Goal: Find specific page/section: Find specific page/section

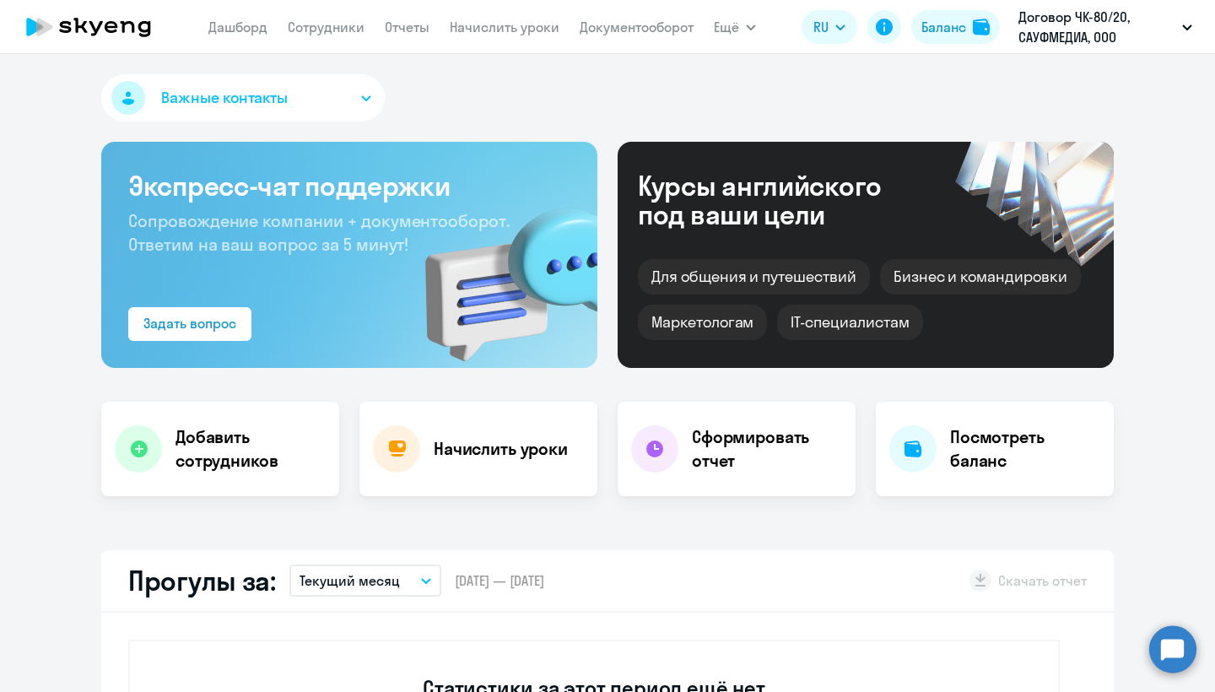
select select "30"
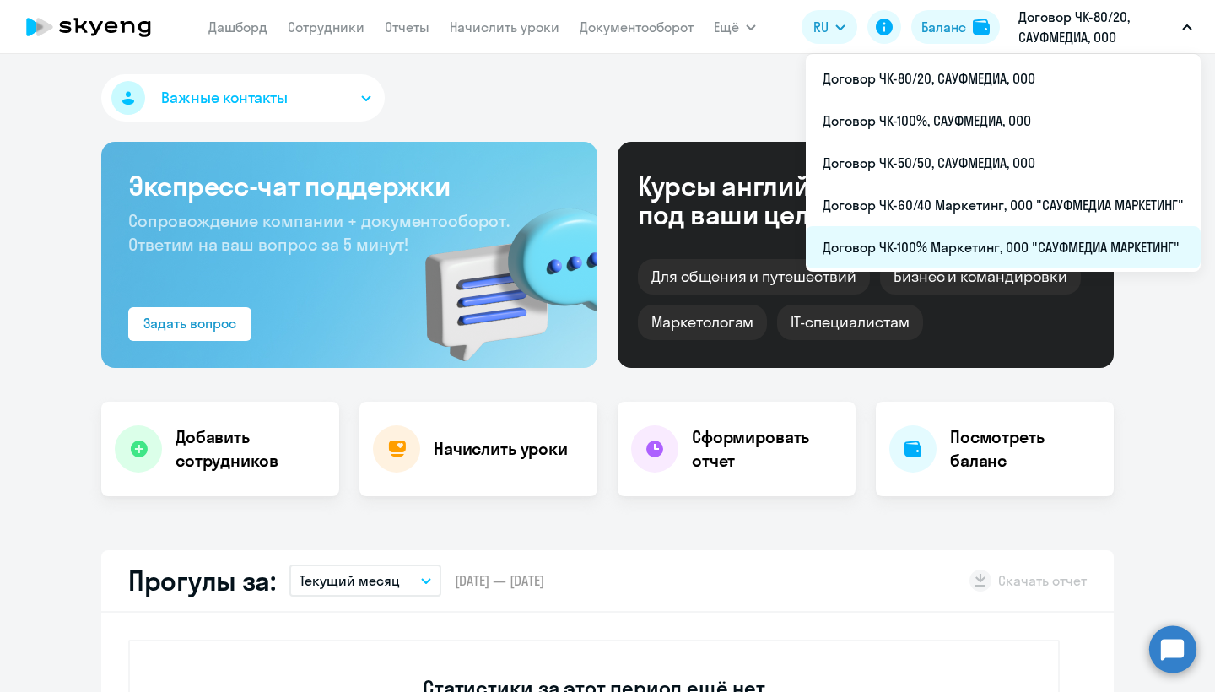
click at [990, 251] on li "Договор ЧК-100% Маркетинг, ООО "САУФМЕДИА МАРКЕТИНГ"" at bounding box center [1003, 247] width 395 height 42
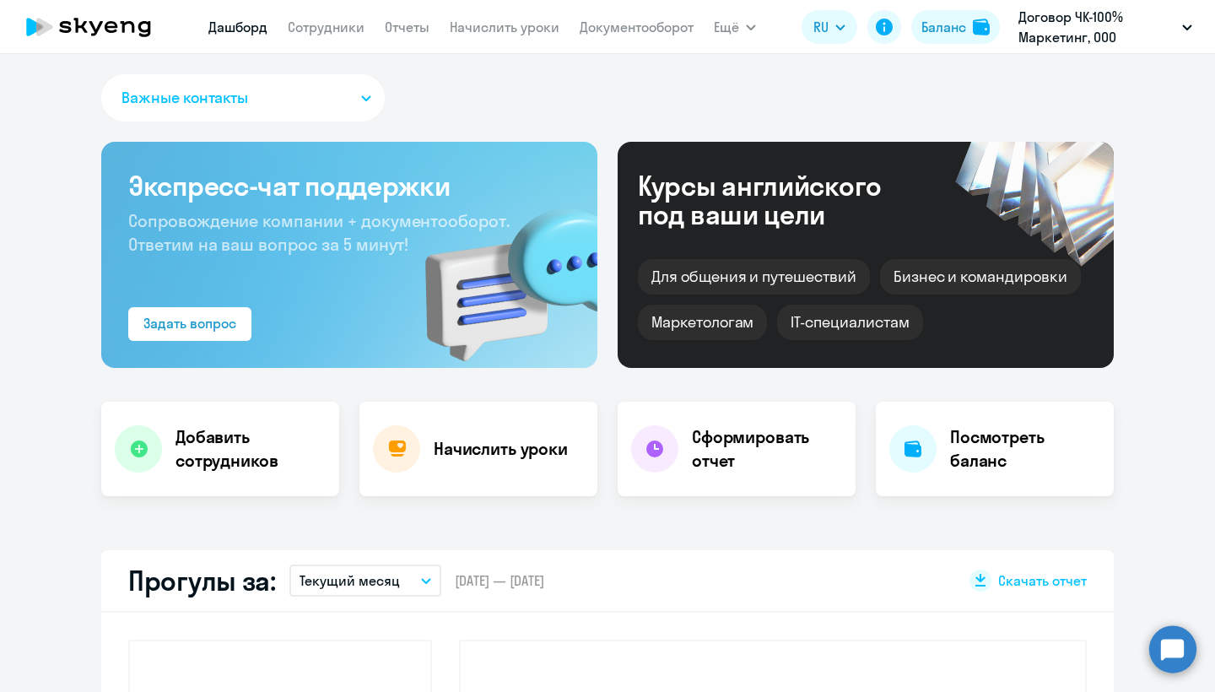
select select "30"
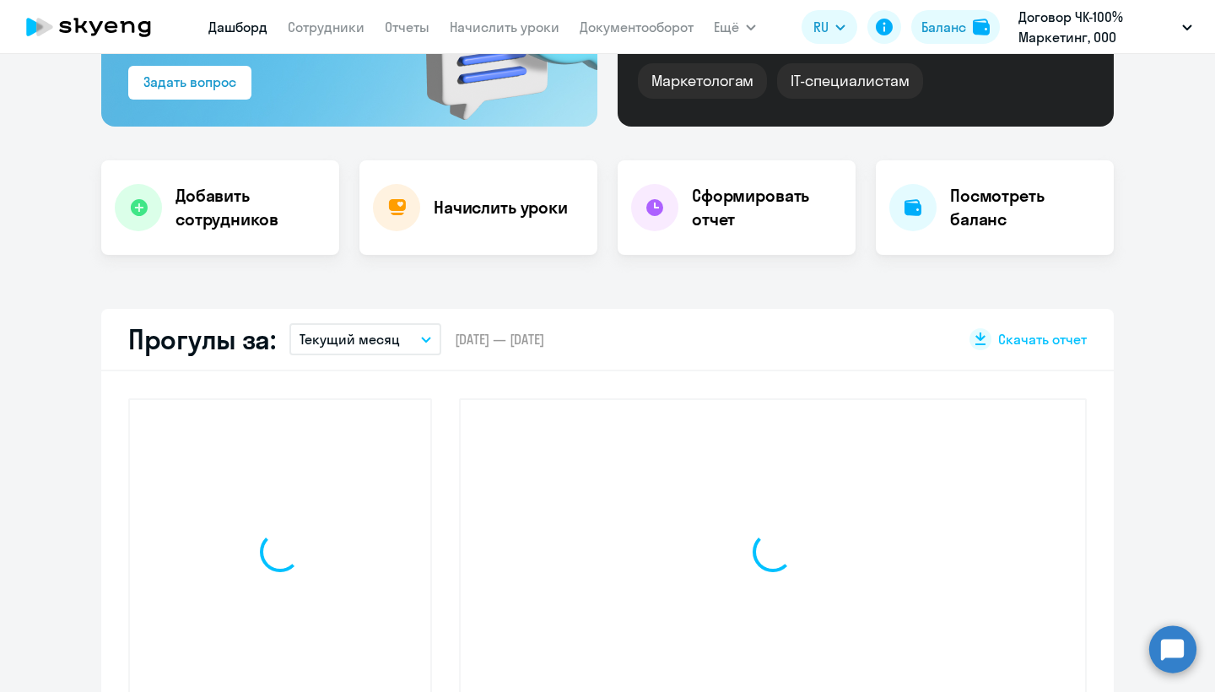
scroll to position [273, 0]
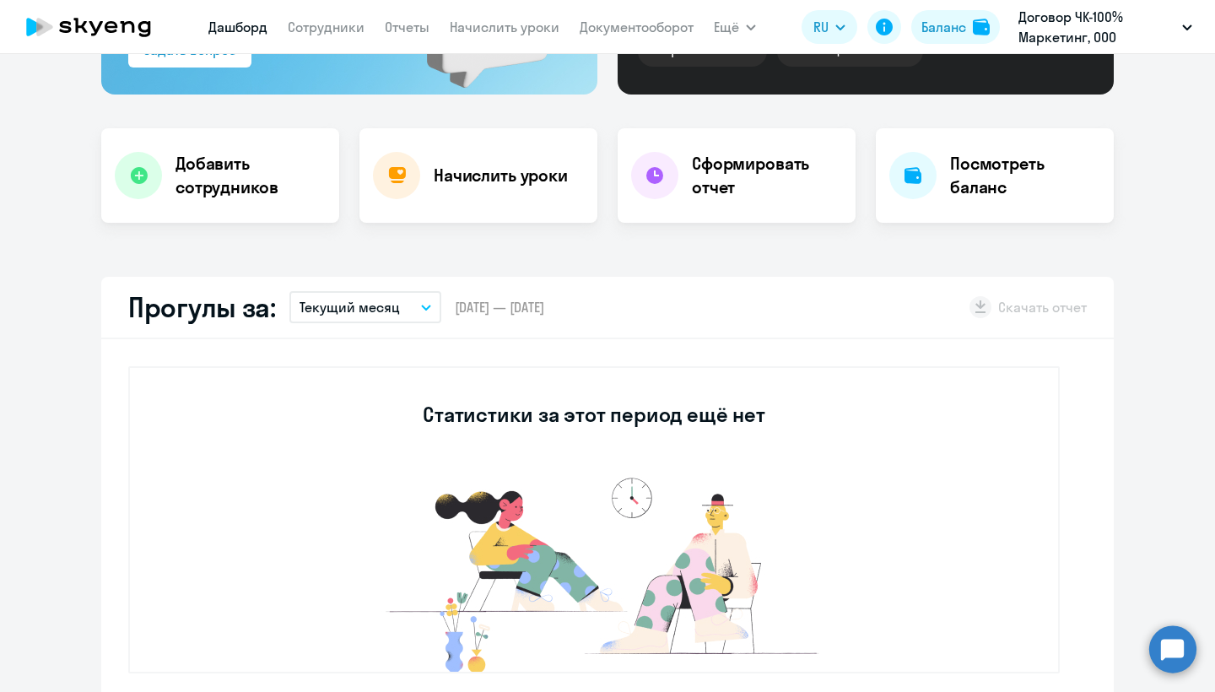
click at [316, 14] on nav "Дашборд Сотрудники Отчеты Начислить уроки Документооборот" at bounding box center [450, 27] width 485 height 34
click at [313, 24] on link "Сотрудники" at bounding box center [326, 27] width 77 height 17
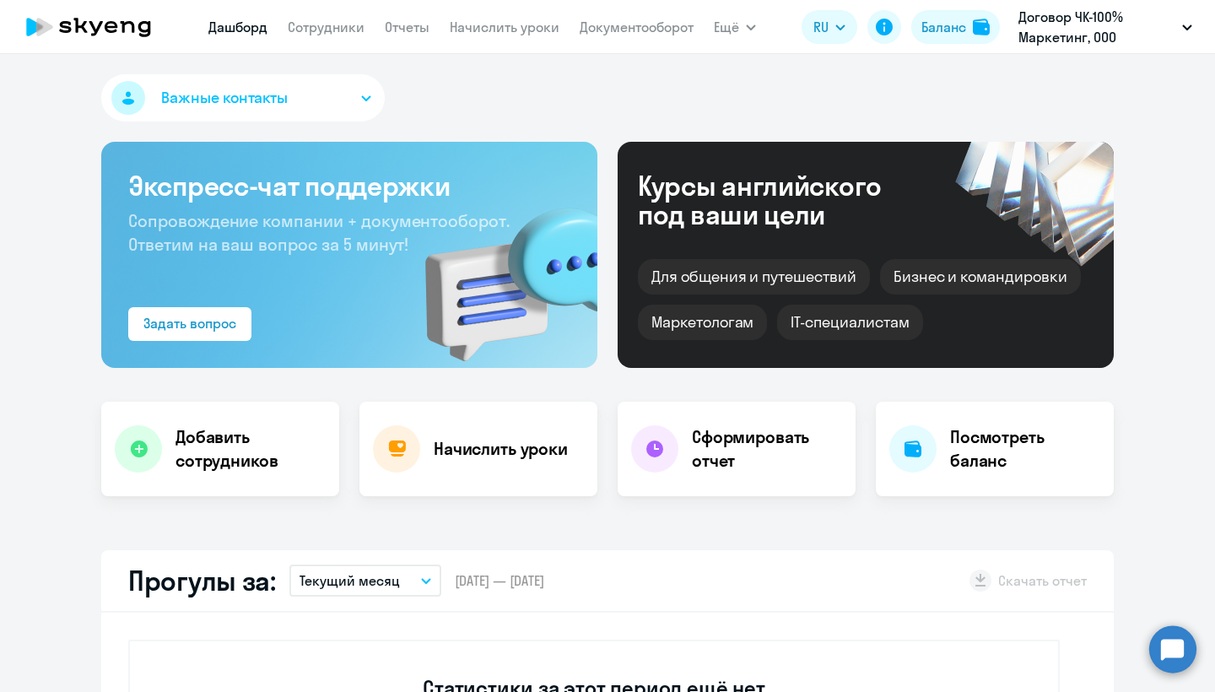
select select "30"
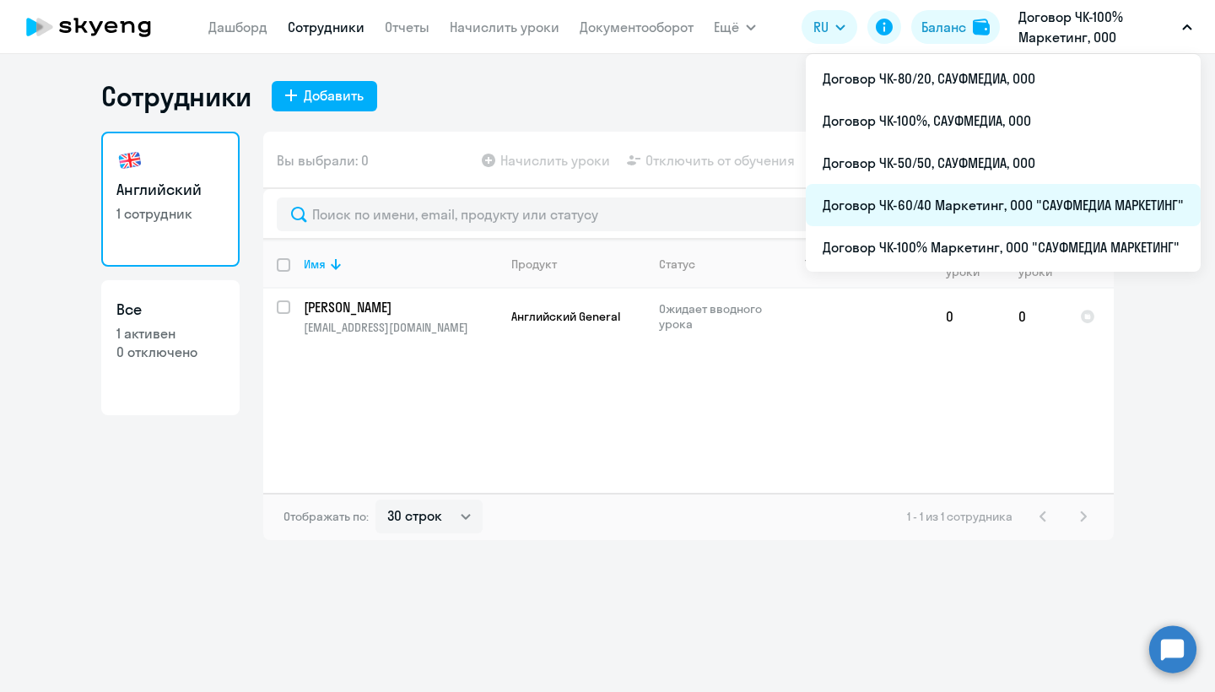
click at [995, 208] on li "Договор ЧК-60/40 Маркетинг, ООО "САУФМЕДИА МАРКЕТИНГ"" at bounding box center [1003, 205] width 395 height 42
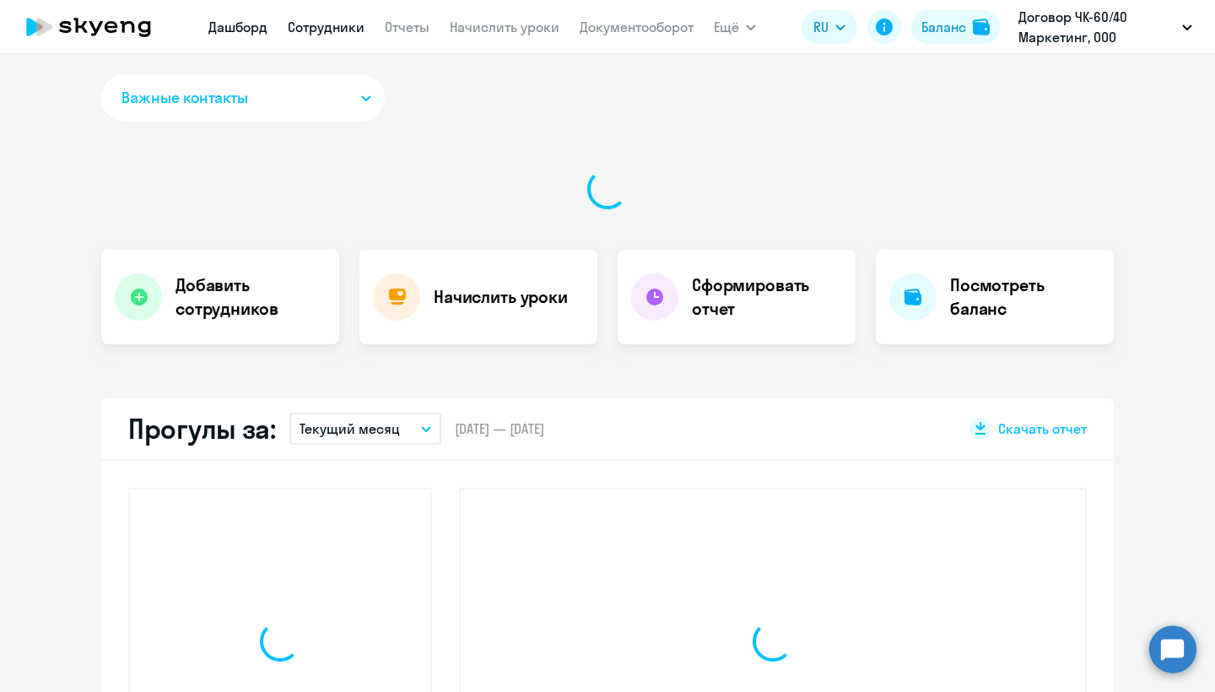
select select "30"
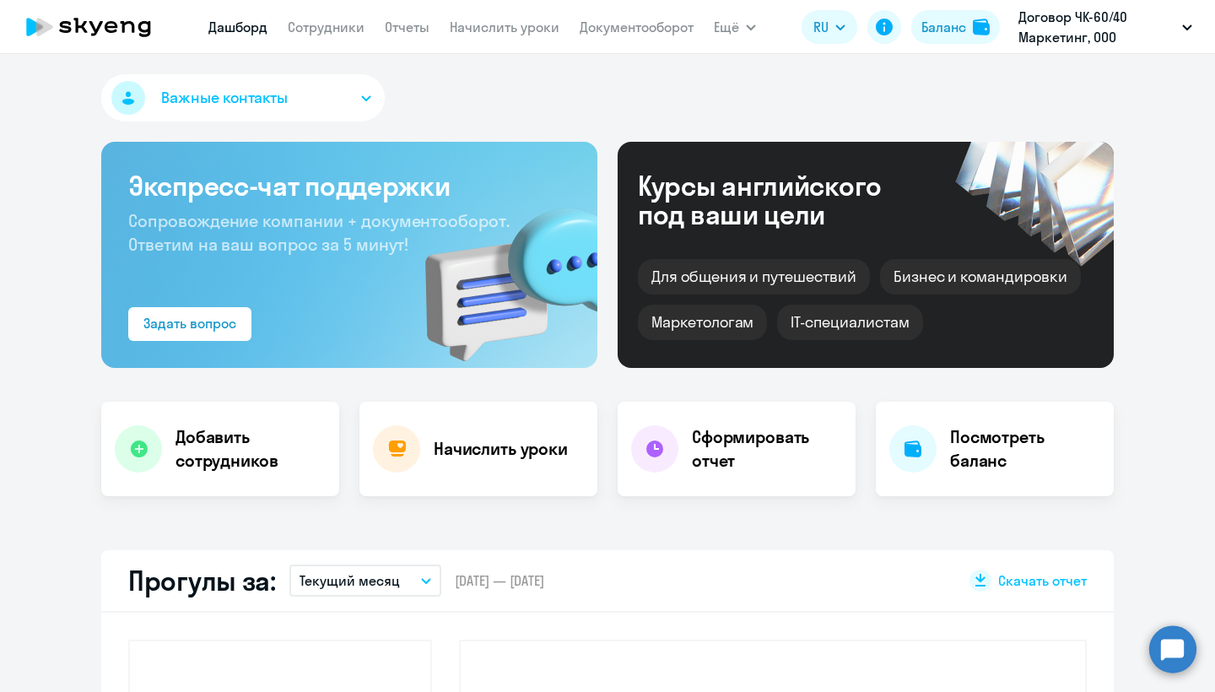
click at [354, 36] on app-menu-item-link "Сотрудники" at bounding box center [326, 27] width 77 height 21
drag, startPoint x: 345, startPoint y: 31, endPoint x: 350, endPoint y: 43, distance: 12.9
click at [345, 31] on link "Сотрудники" at bounding box center [326, 27] width 77 height 17
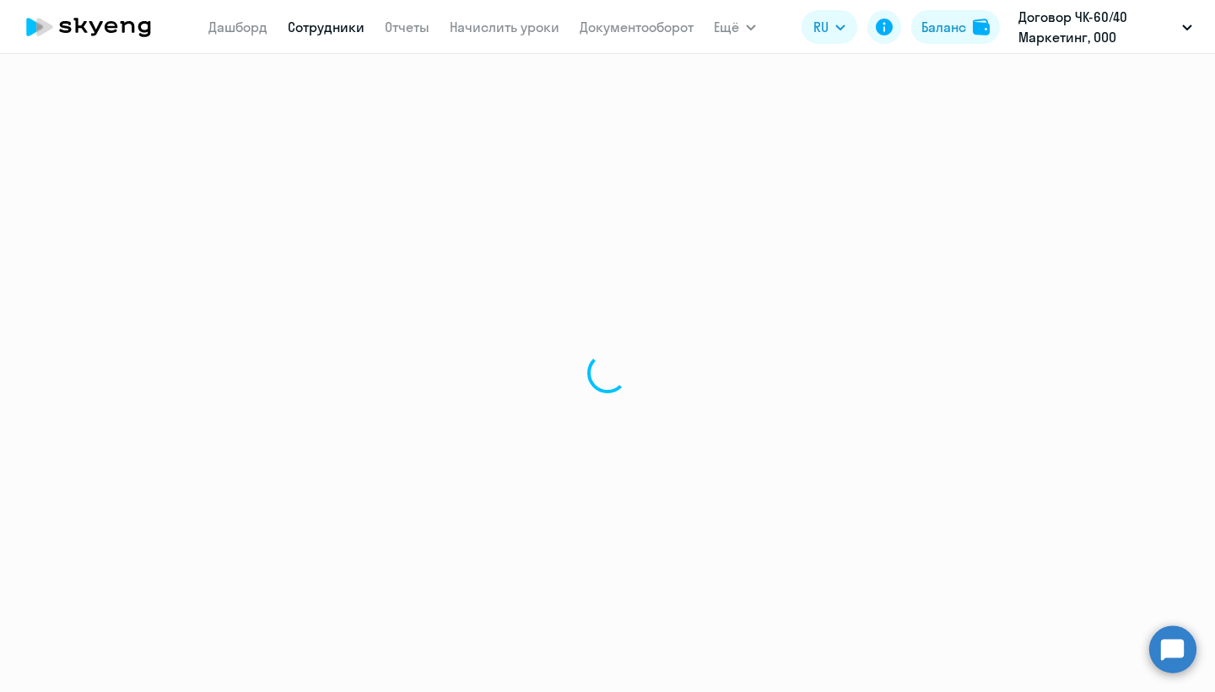
select select "30"
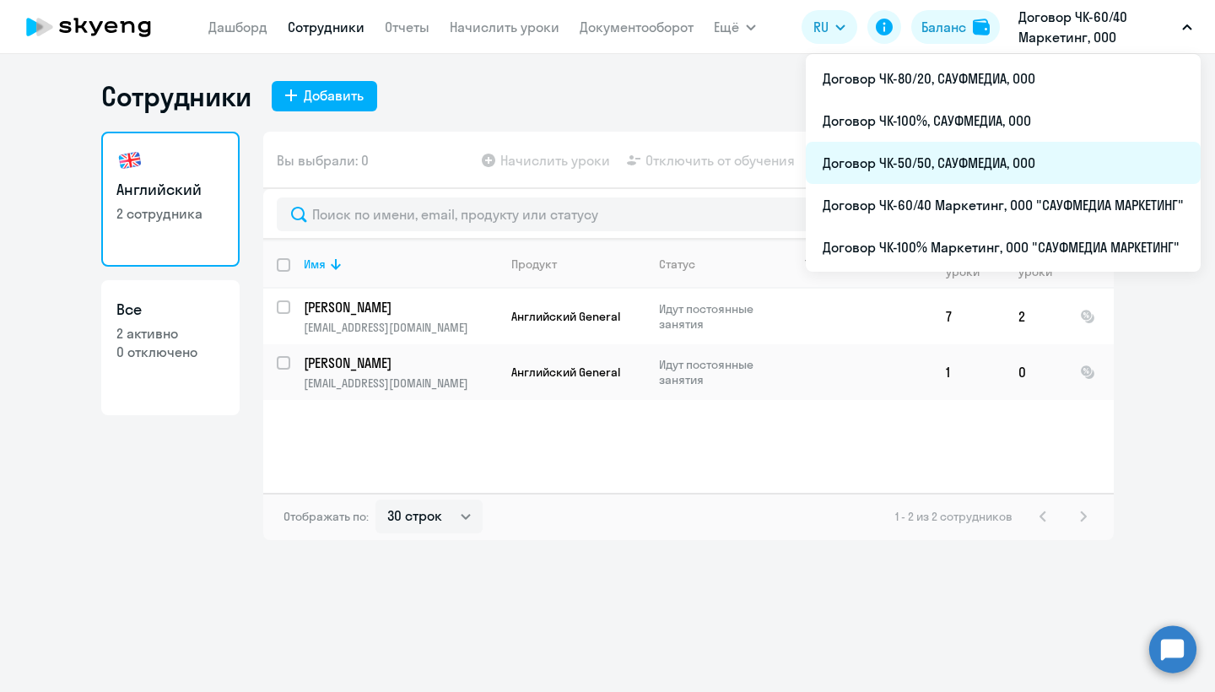
click at [933, 154] on li "Договор ЧК-50/50, САУФМЕДИА, ООО" at bounding box center [1003, 163] width 395 height 42
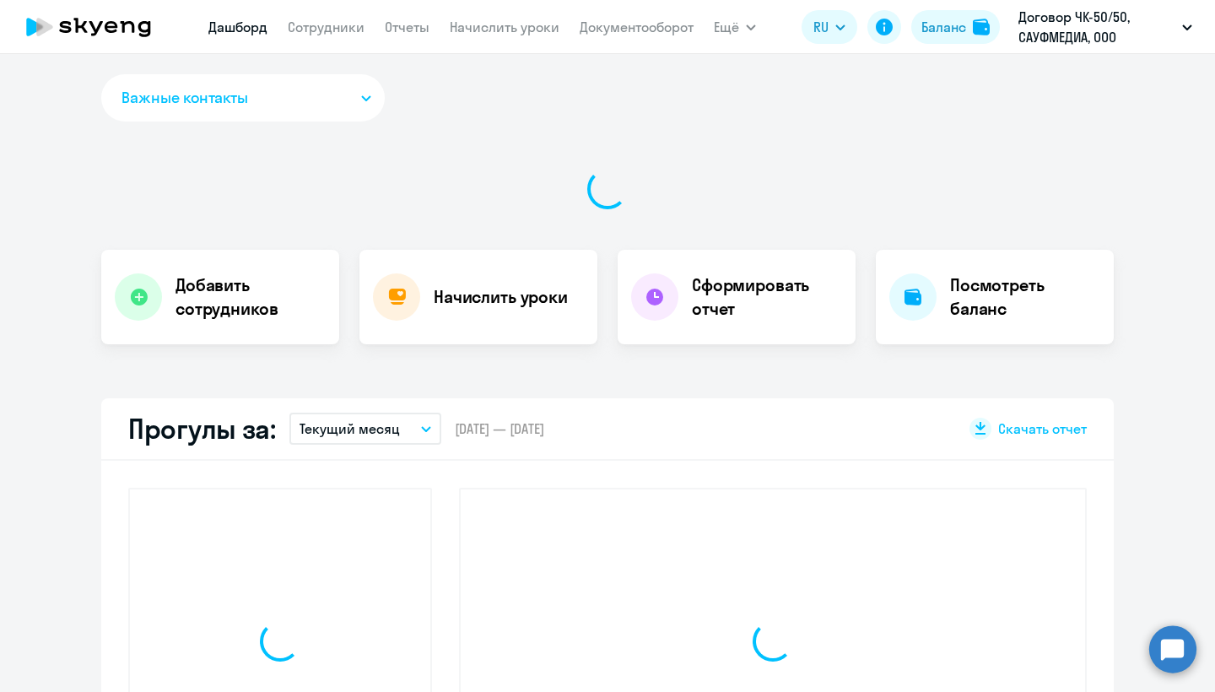
select select "30"
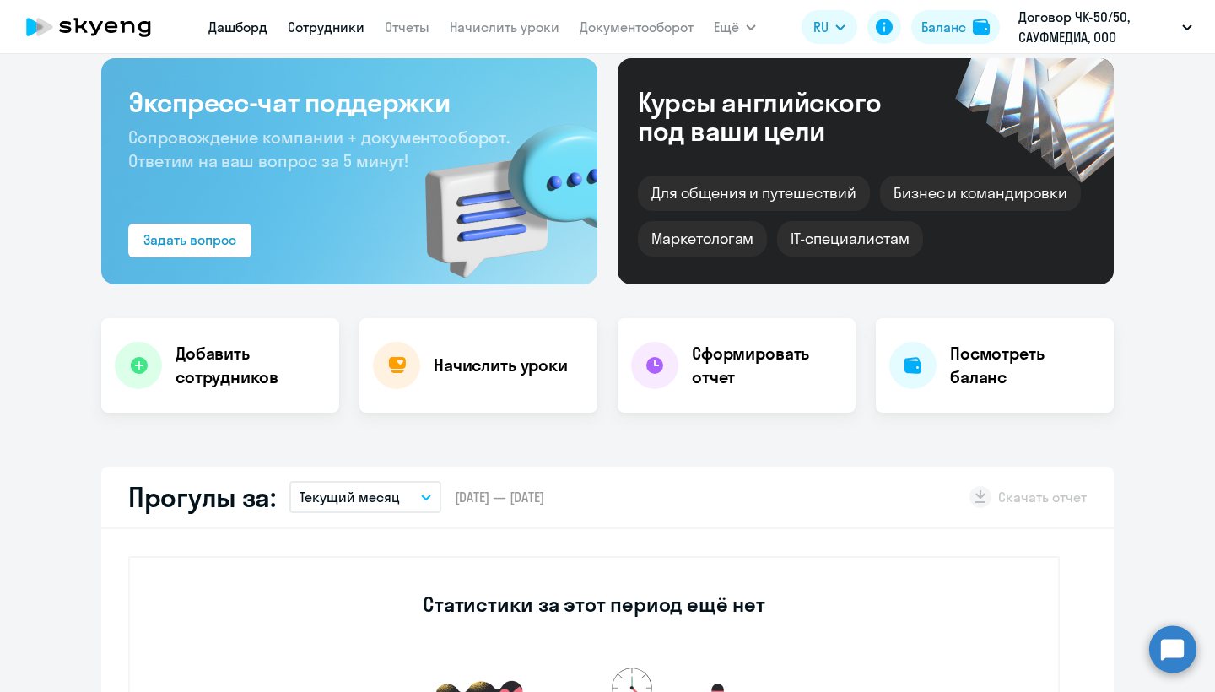
scroll to position [89, 0]
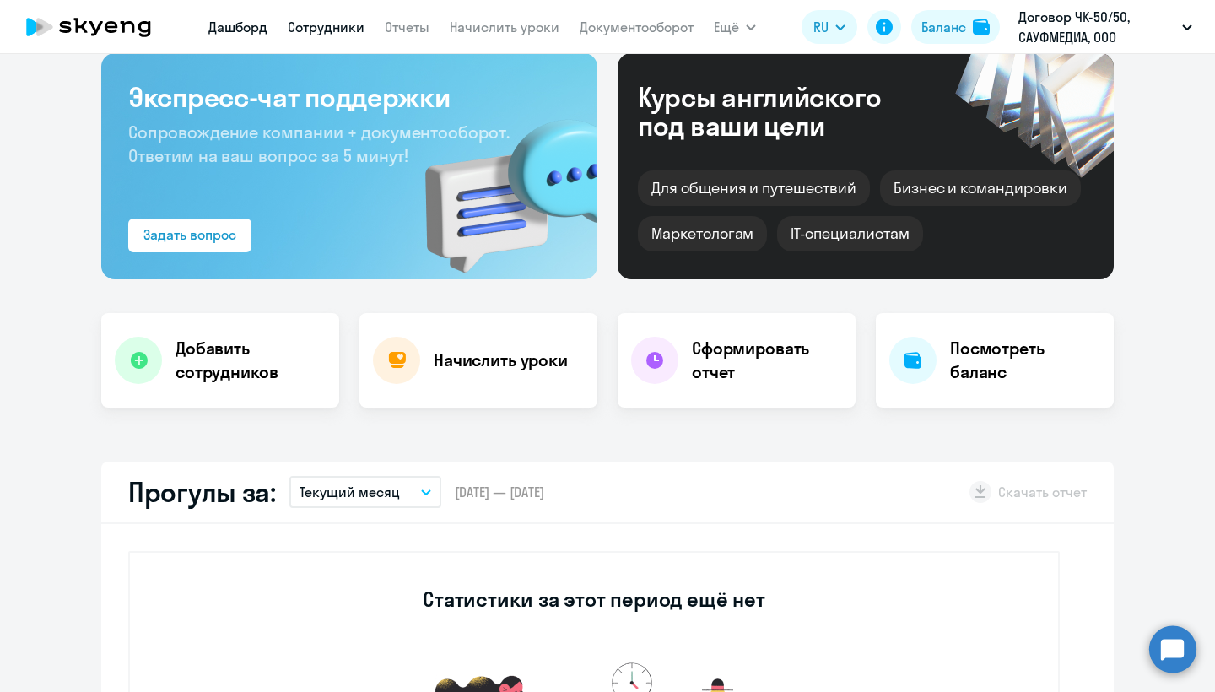
click at [325, 28] on link "Сотрудники" at bounding box center [326, 27] width 77 height 17
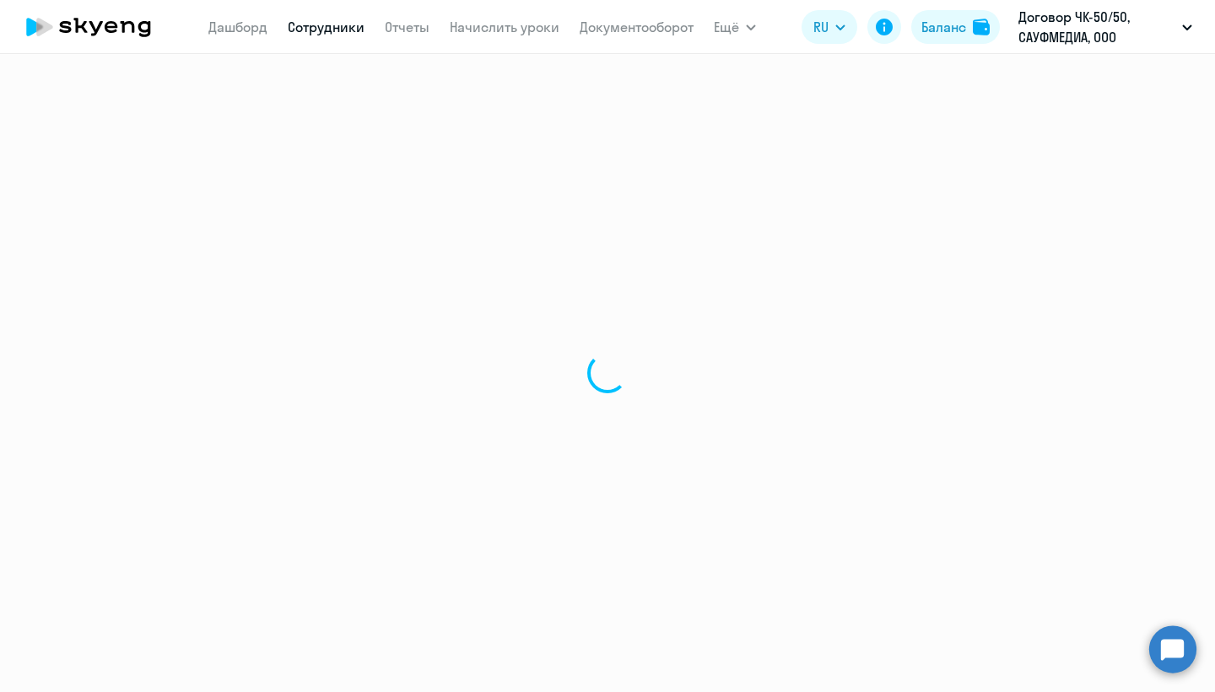
select select "30"
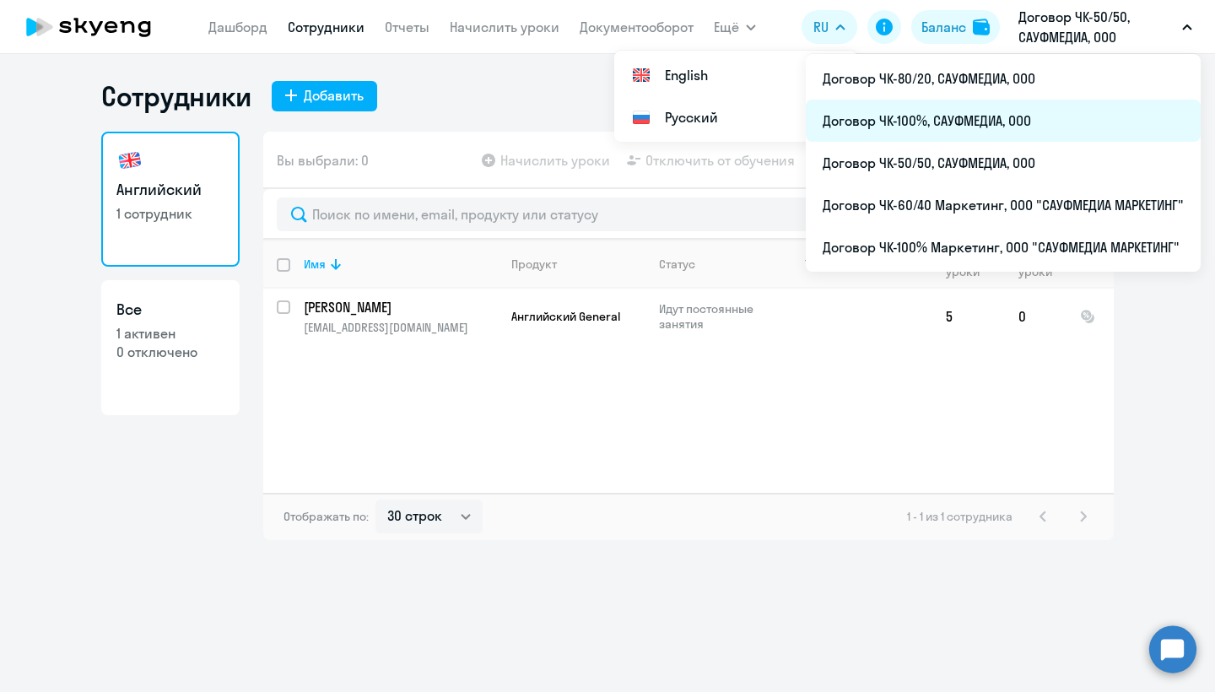
click at [941, 126] on li "Договор ЧК-100%, САУФМЕДИА, ООО" at bounding box center [1003, 121] width 395 height 42
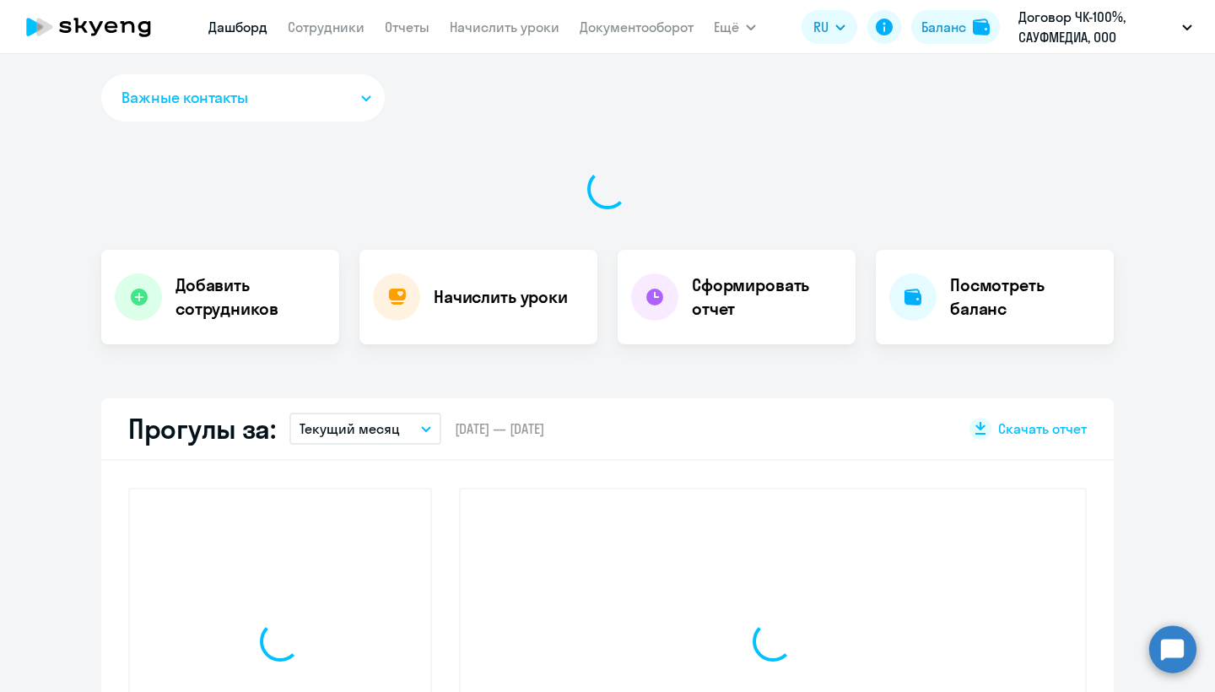
select select "30"
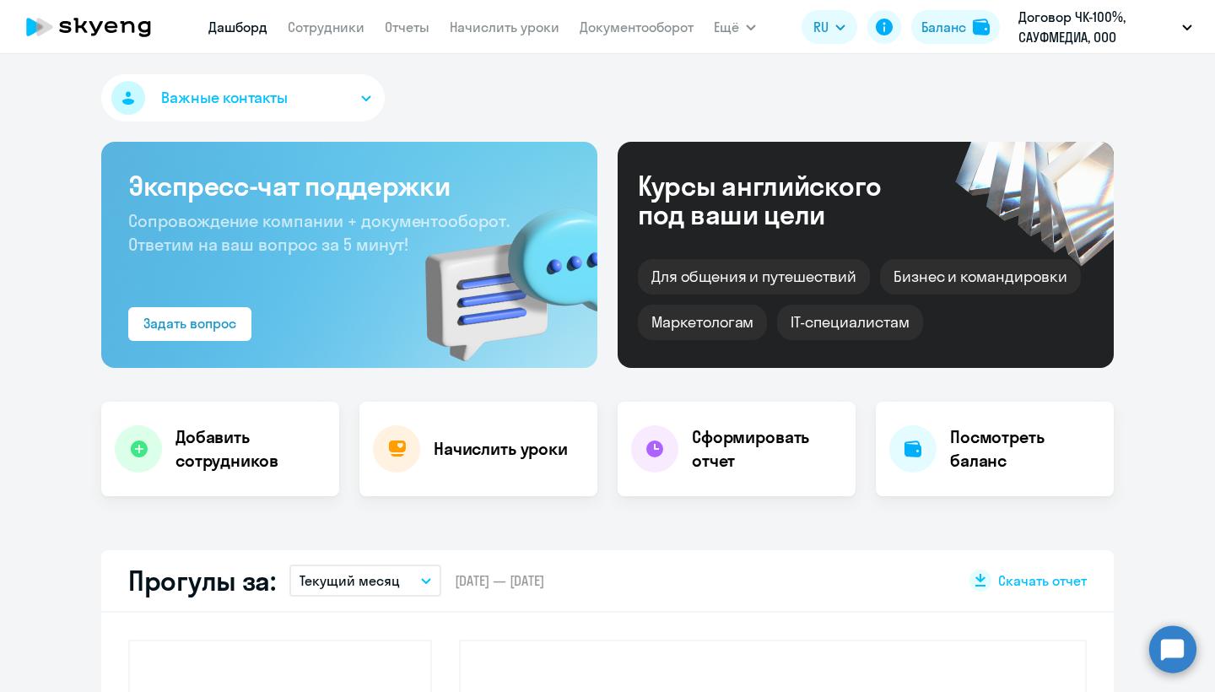
click at [329, 38] on nav "Дашборд Сотрудники Отчеты Начислить уроки Документооборот" at bounding box center [450, 27] width 485 height 34
click at [329, 35] on app-menu-item-link "Сотрудники" at bounding box center [326, 27] width 77 height 21
click at [329, 32] on link "Сотрудники" at bounding box center [326, 27] width 77 height 17
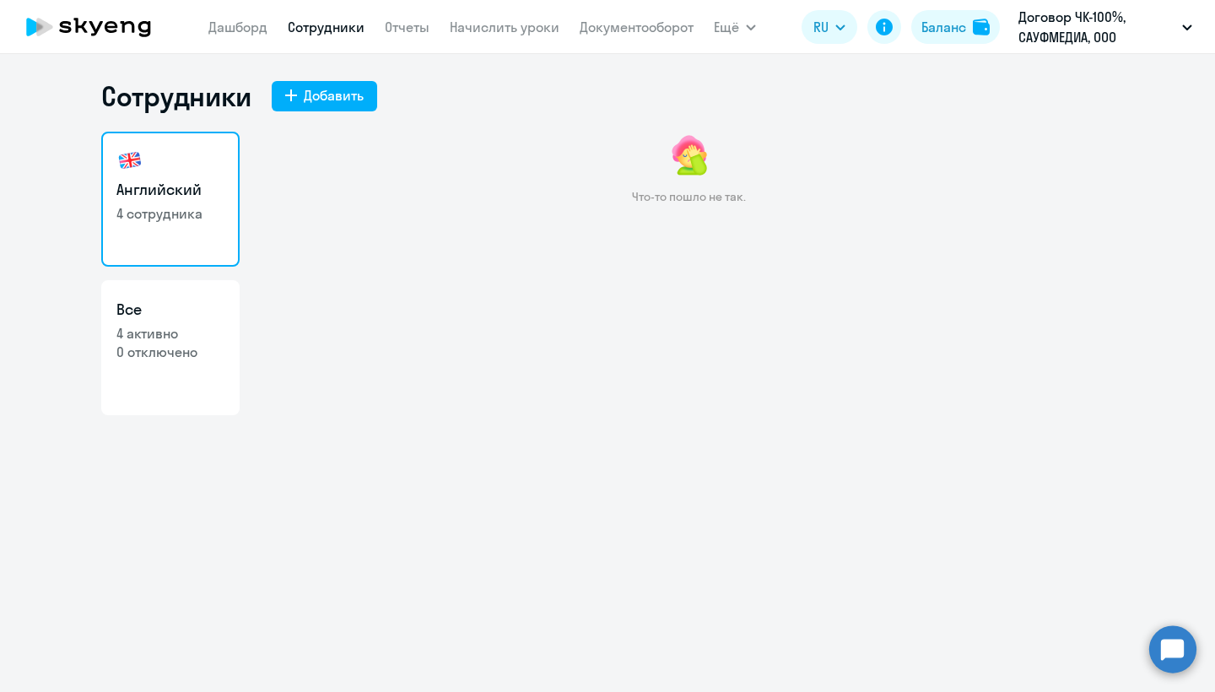
click at [340, 30] on link "Сотрудники" at bounding box center [326, 27] width 77 height 17
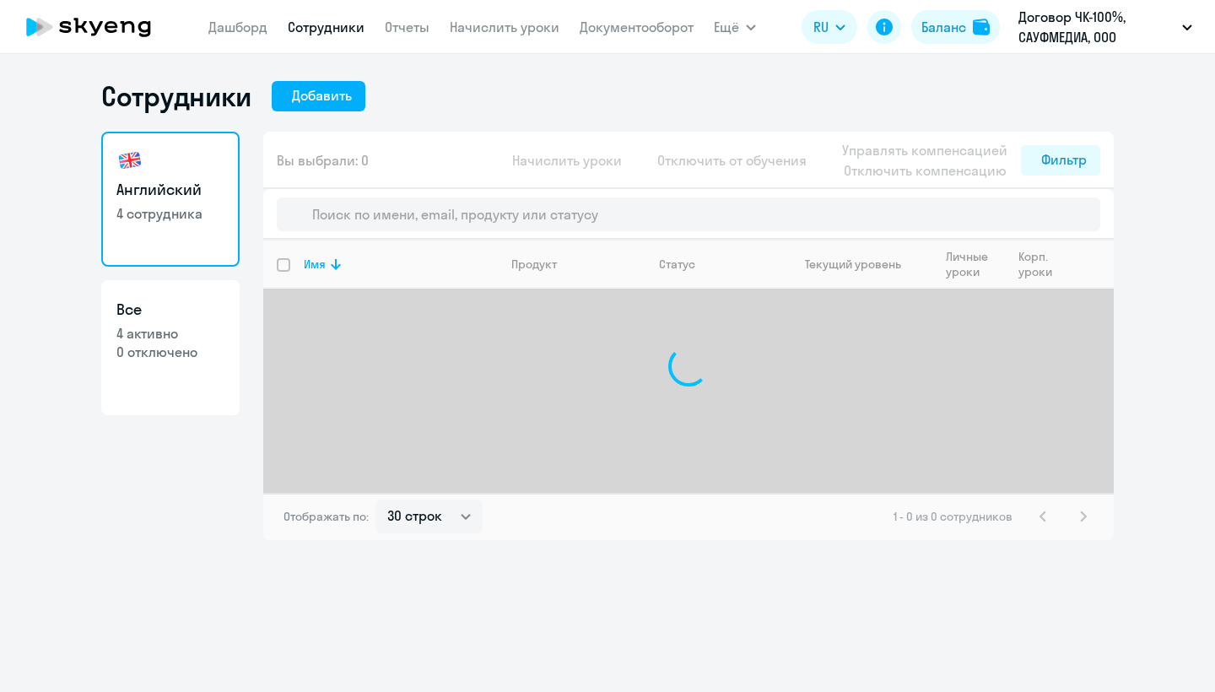
select select "30"
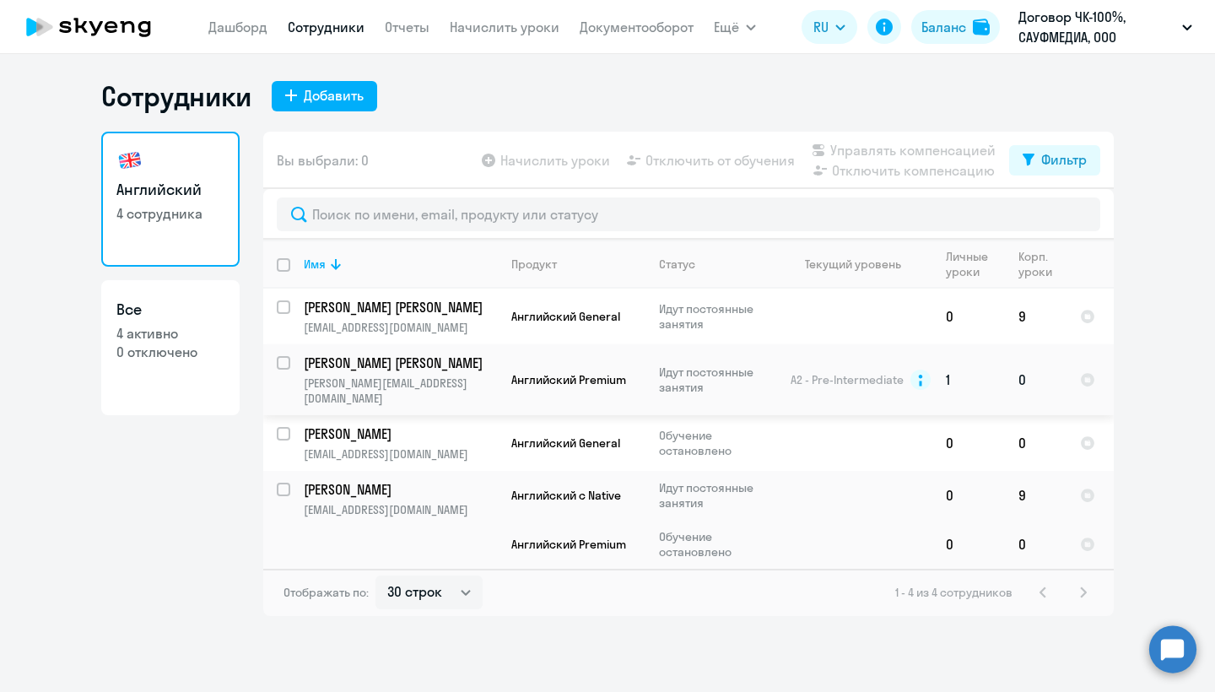
click at [285, 364] on input "select row 3985314" at bounding box center [294, 373] width 34 height 34
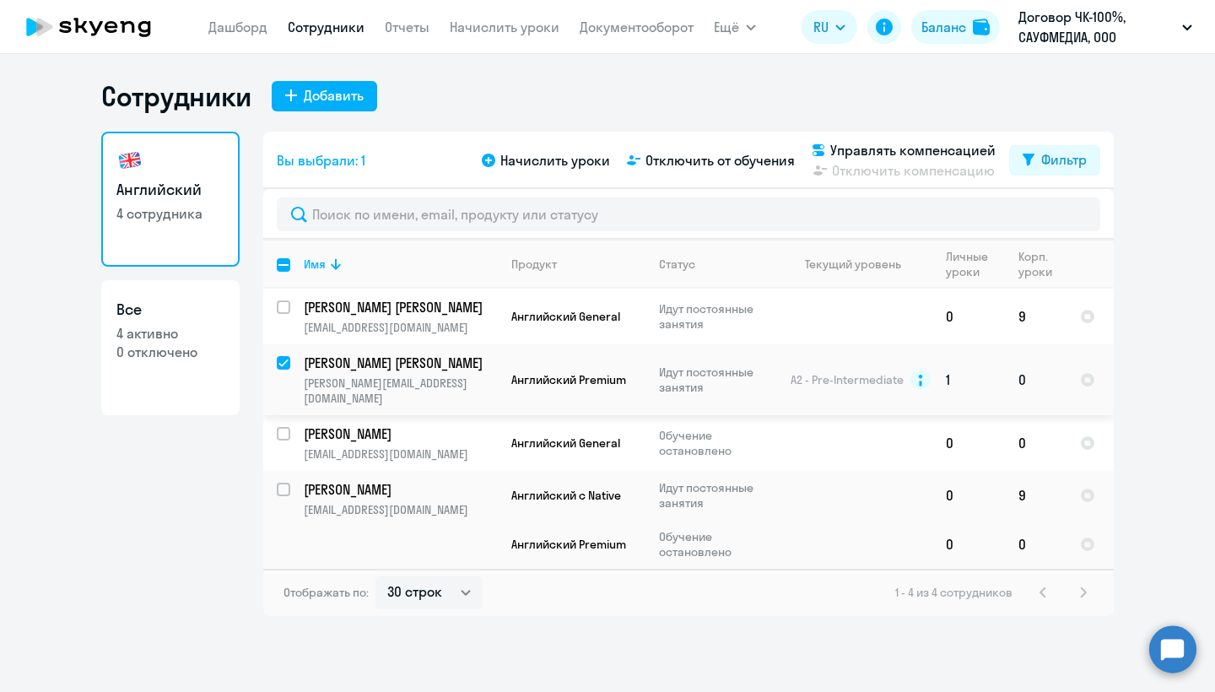
click at [284, 363] on input "deselect row 3985314" at bounding box center [294, 373] width 34 height 34
checkbox input "false"
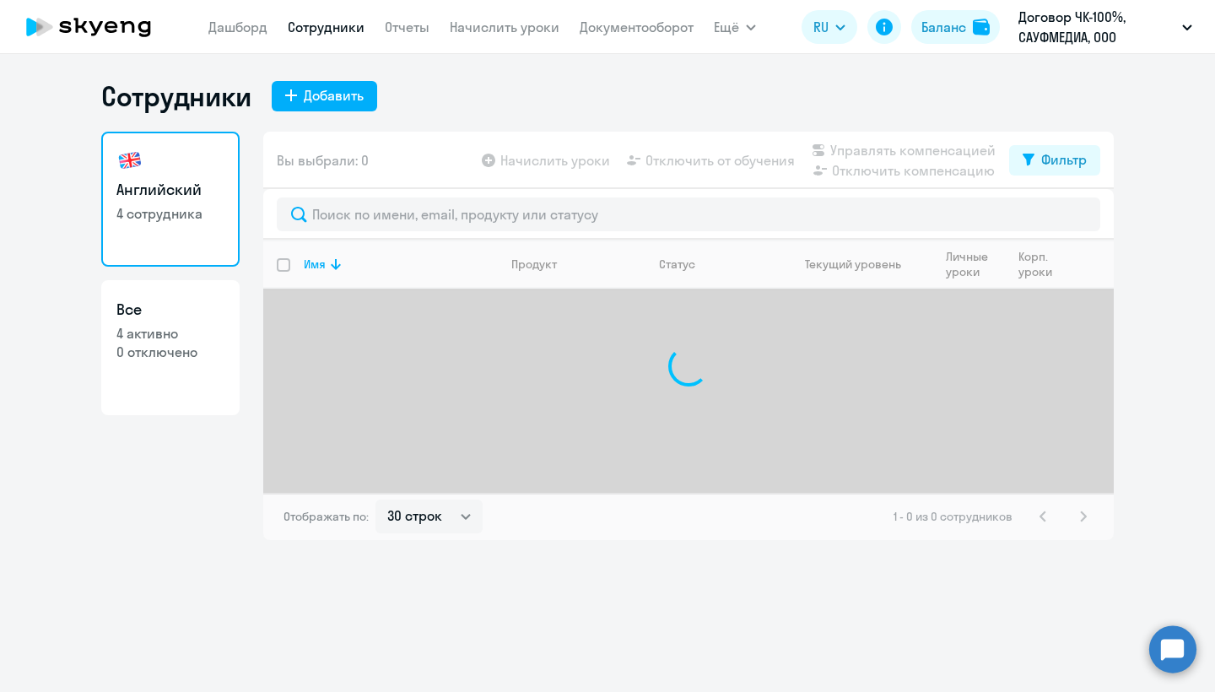
select select "30"
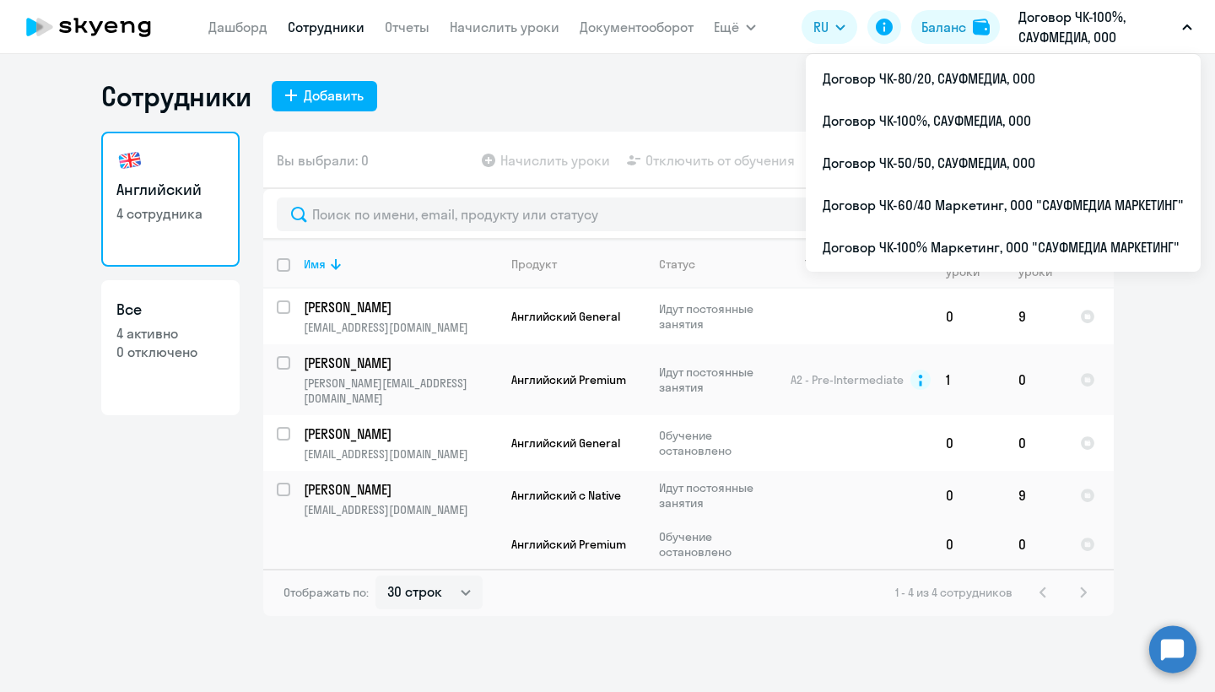
click at [1069, 39] on p "Договор ЧК-100%, САУФМЕДИА, ООО" at bounding box center [1097, 27] width 157 height 41
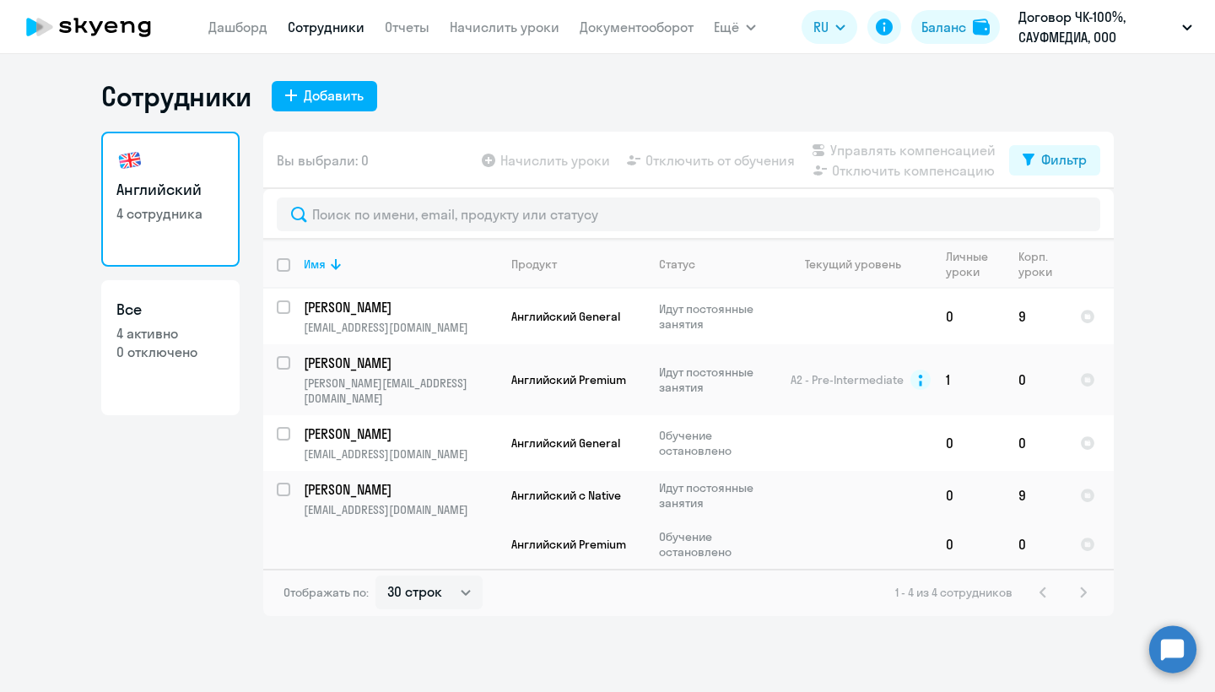
click at [1069, 39] on p "Договор ЧК-100%, САУФМЕДИА, ООО" at bounding box center [1097, 27] width 157 height 41
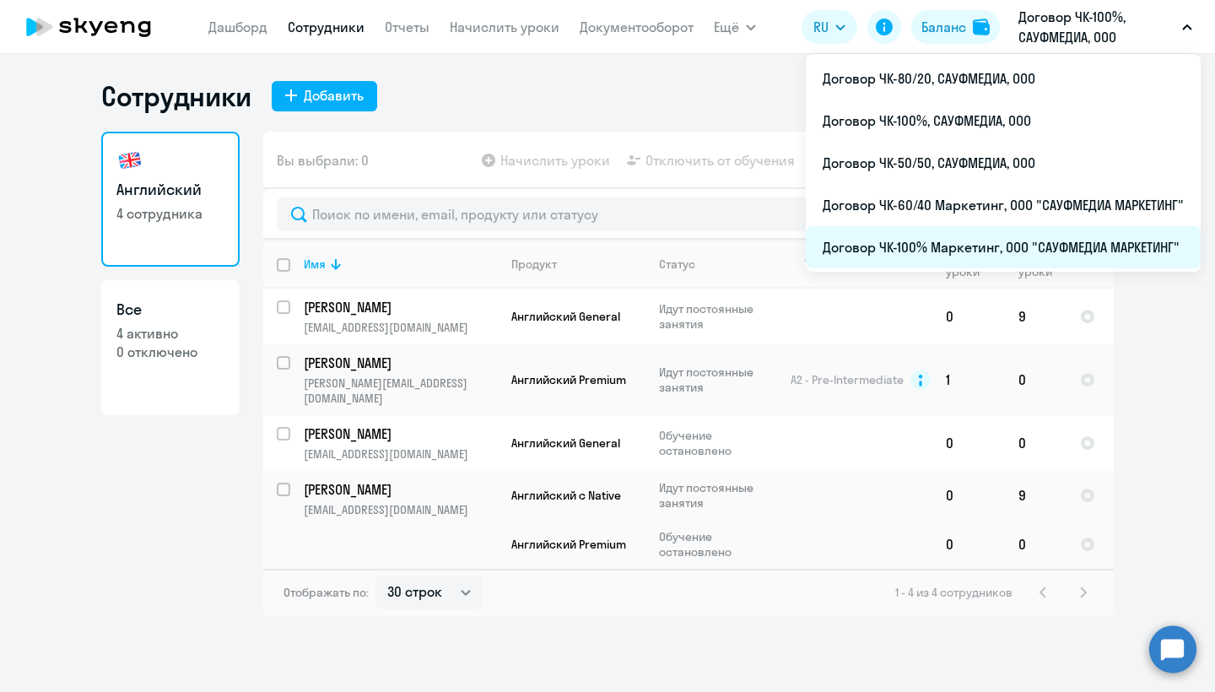
click at [1002, 242] on li "Договор ЧК-100% Маркетинг, ООО "САУФМЕДИА МАРКЕТИНГ"" at bounding box center [1003, 247] width 395 height 42
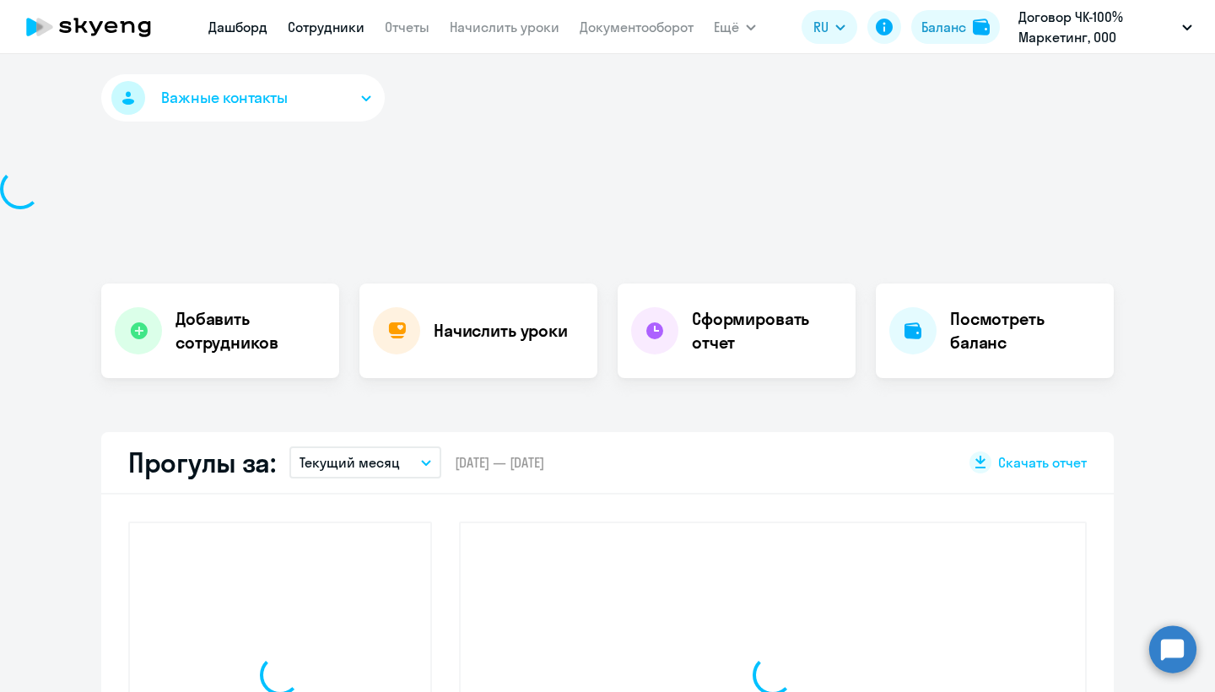
select select "30"
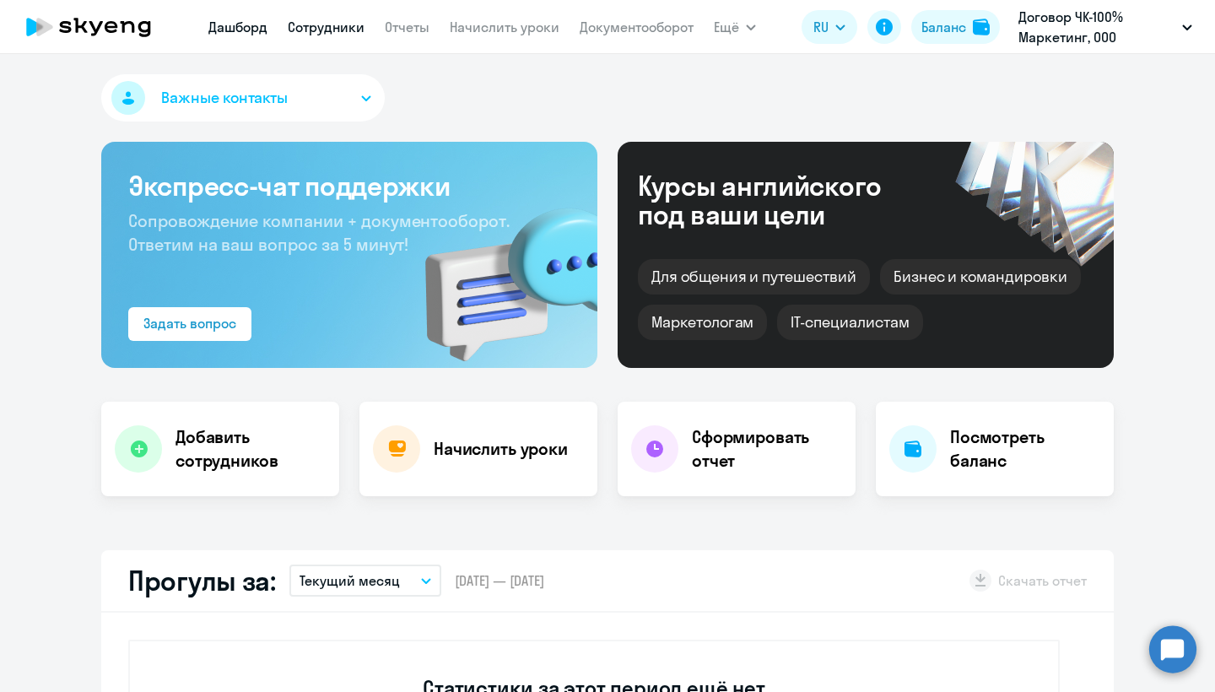
click at [316, 27] on link "Сотрудники" at bounding box center [326, 27] width 77 height 17
select select "30"
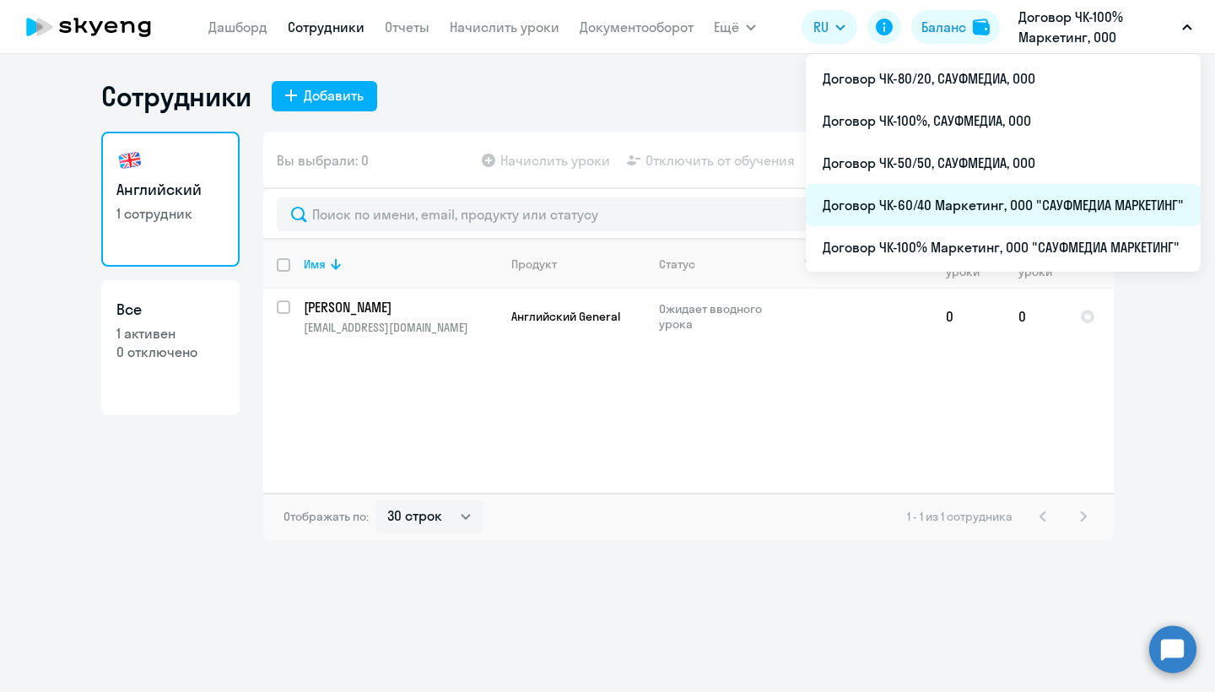
click at [1042, 203] on li "Договор ЧК-60/40 Маркетинг, ООО "САУФМЕДИА МАРКЕТИНГ"" at bounding box center [1003, 205] width 395 height 42
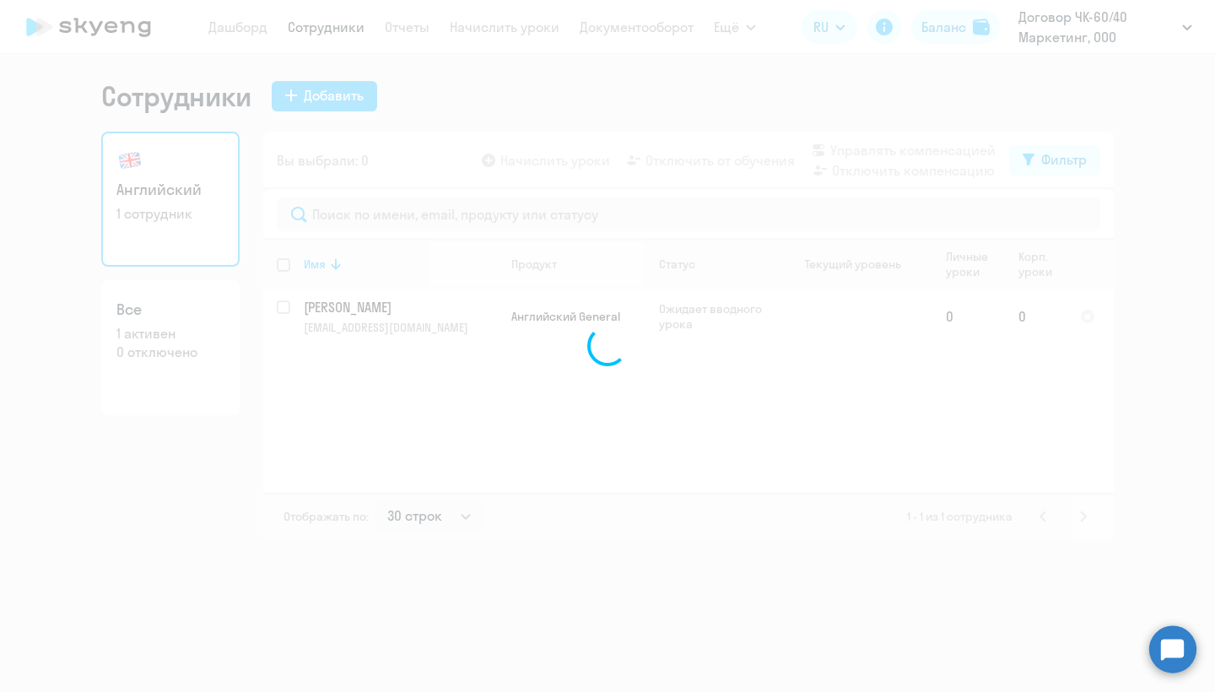
select select "30"
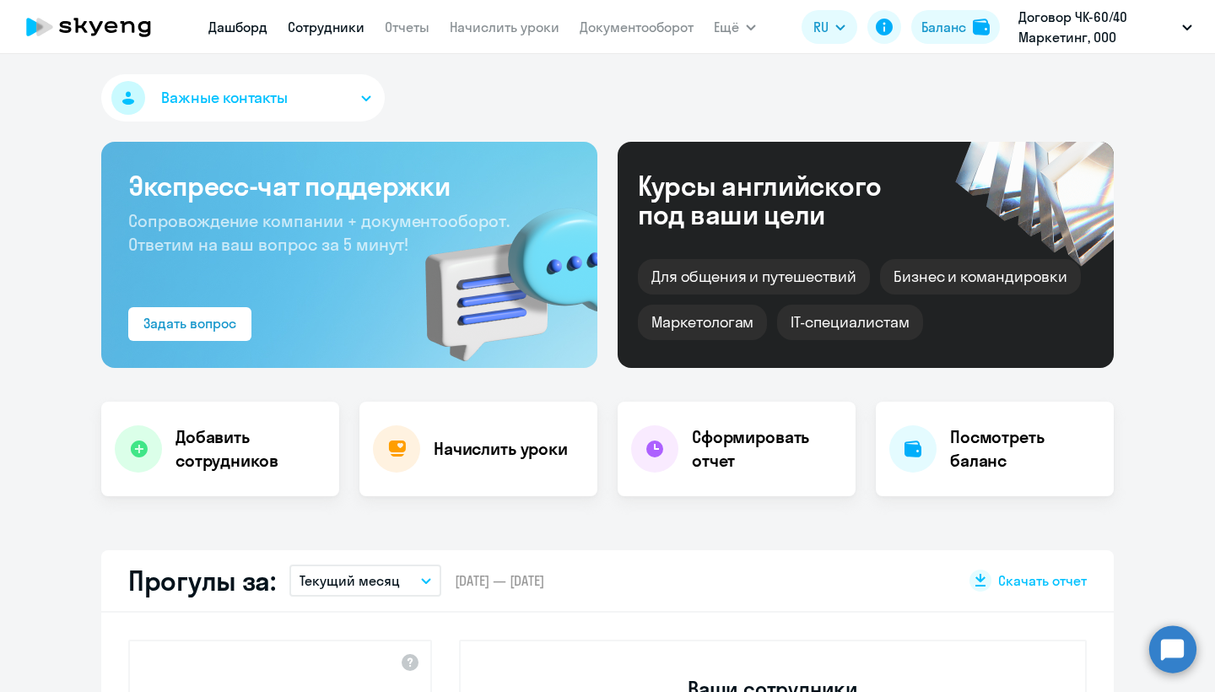
drag, startPoint x: 307, startPoint y: 26, endPoint x: 305, endPoint y: 35, distance: 8.6
click at [306, 26] on link "Сотрудники" at bounding box center [326, 27] width 77 height 17
select select "30"
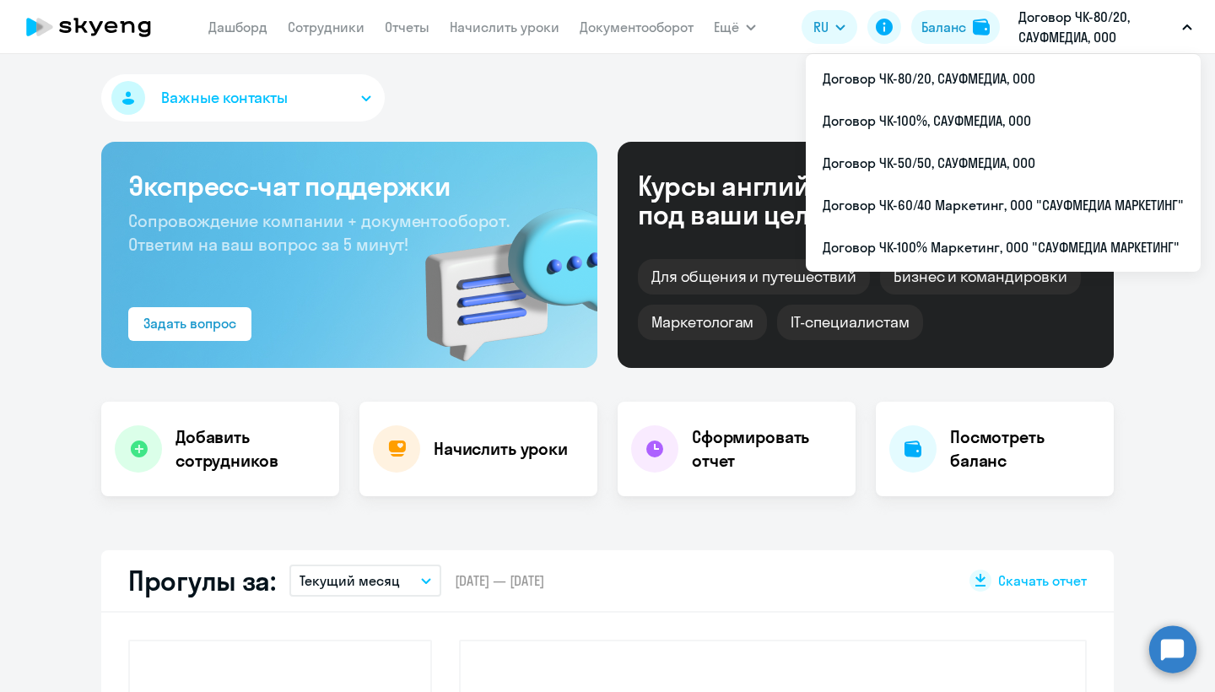
click at [1079, 22] on p "Договор ЧК-80/20, САУФМЕДИА, ООО" at bounding box center [1097, 27] width 157 height 41
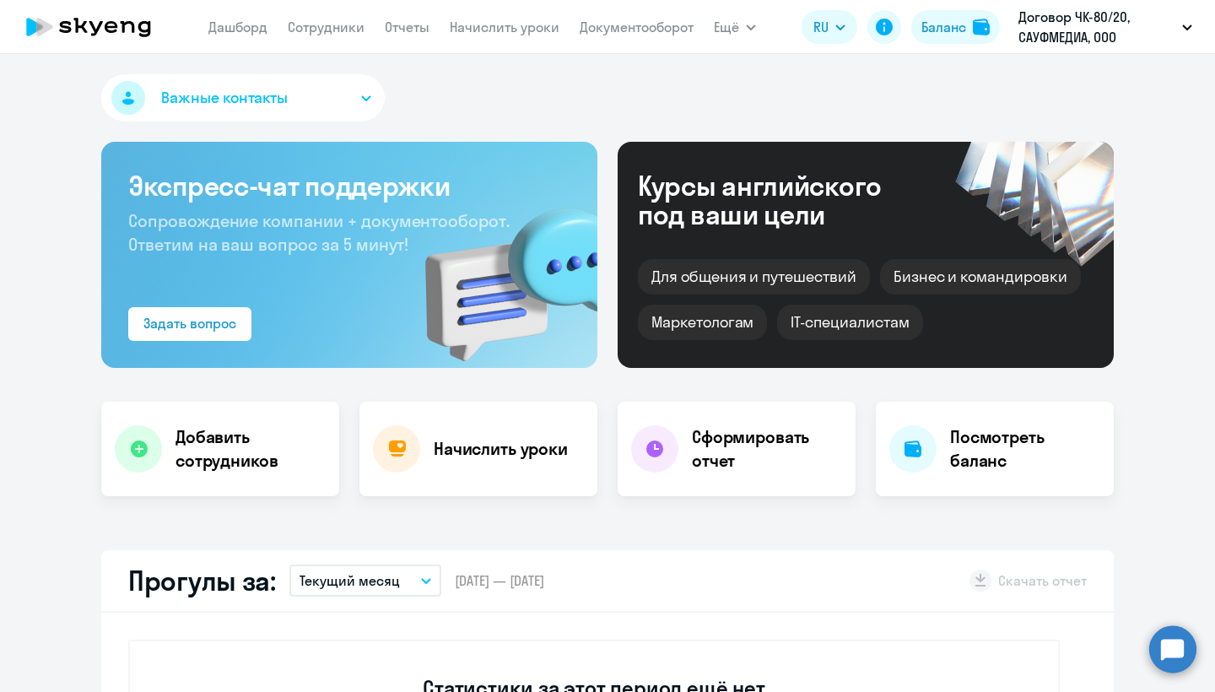
click at [1079, 22] on p "Договор ЧК-80/20, САУФМЕДИА, ООО" at bounding box center [1097, 27] width 157 height 41
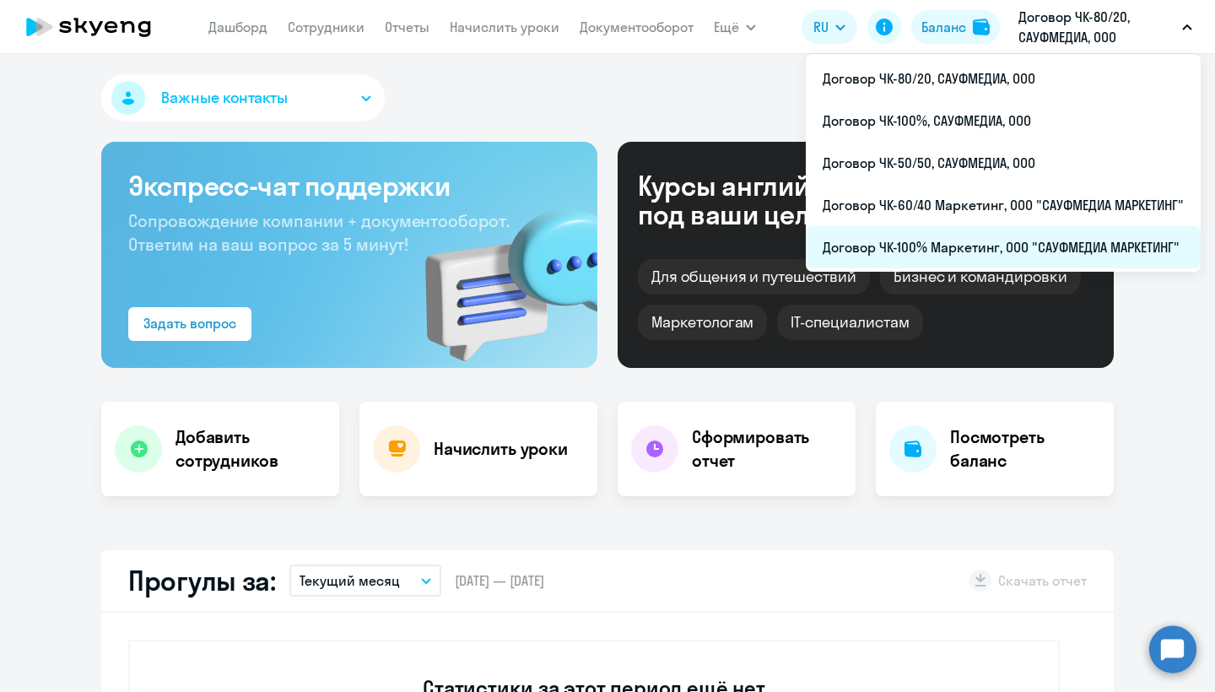
click at [995, 240] on li "Договор ЧК-100% Маркетинг, ООО "САУФМЕДИА МАРКЕТИНГ"" at bounding box center [1003, 247] width 395 height 42
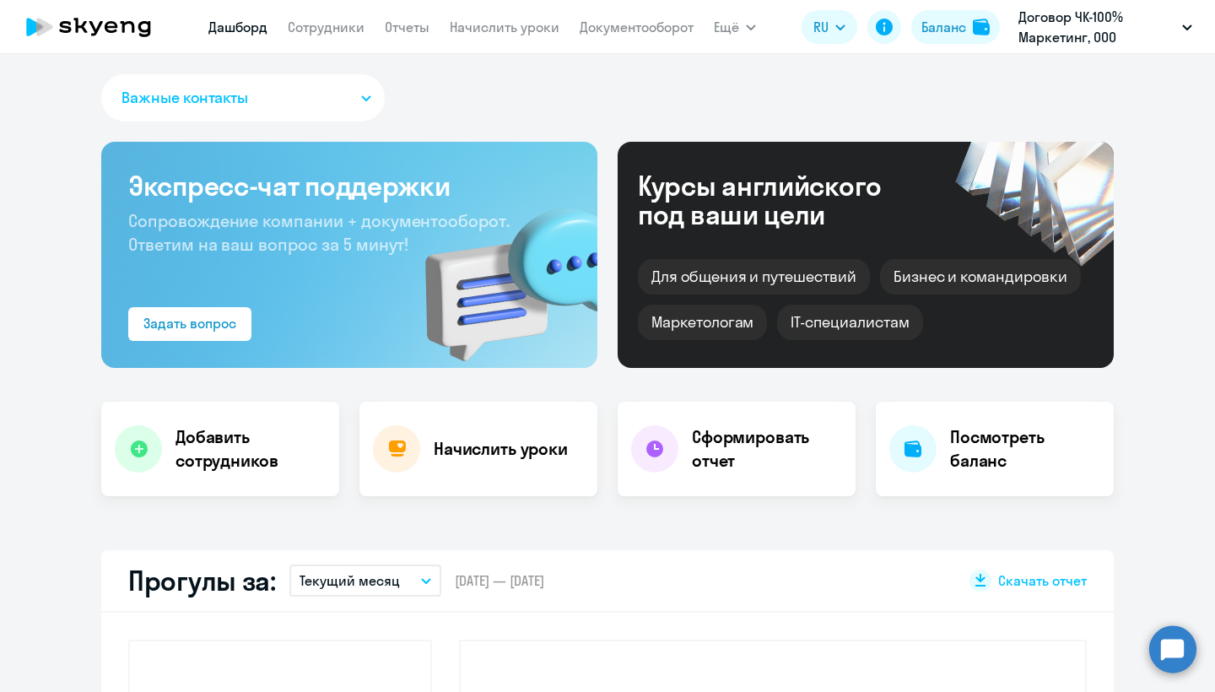
select select "30"
drag, startPoint x: 349, startPoint y: 32, endPoint x: 350, endPoint y: 42, distance: 10.2
click at [349, 32] on link "Сотрудники" at bounding box center [326, 27] width 77 height 17
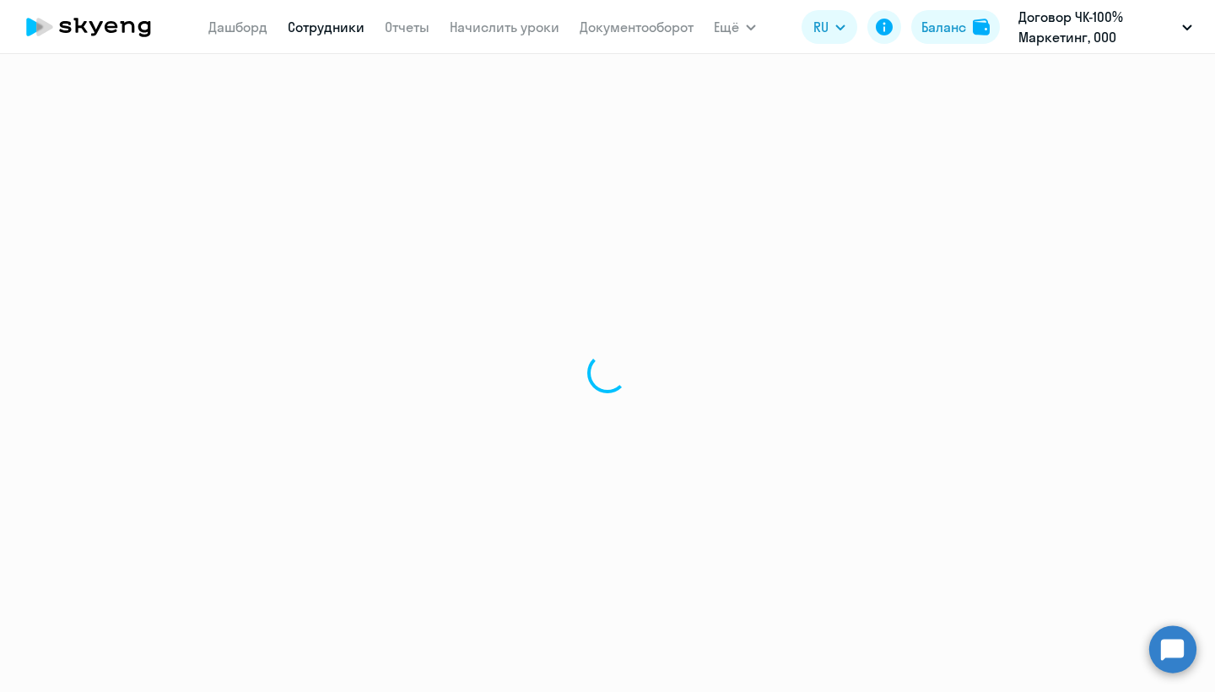
select select "30"
